Goal: Unclear

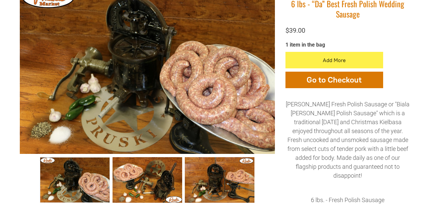
scroll to position [132, 0]
